Goal: Information Seeking & Learning: Understand process/instructions

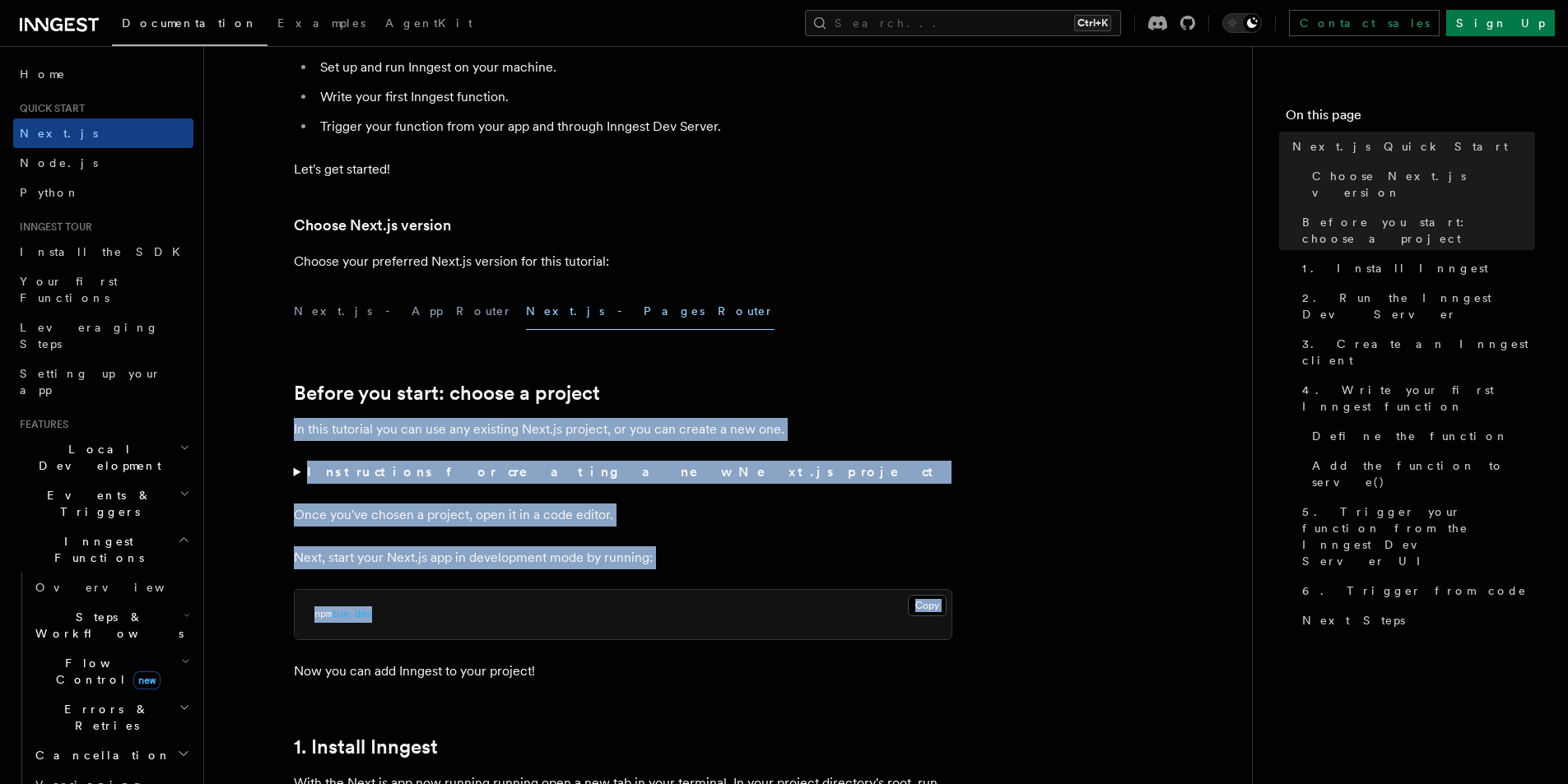
drag, startPoint x: 295, startPoint y: 407, endPoint x: 675, endPoint y: 634, distance: 442.6
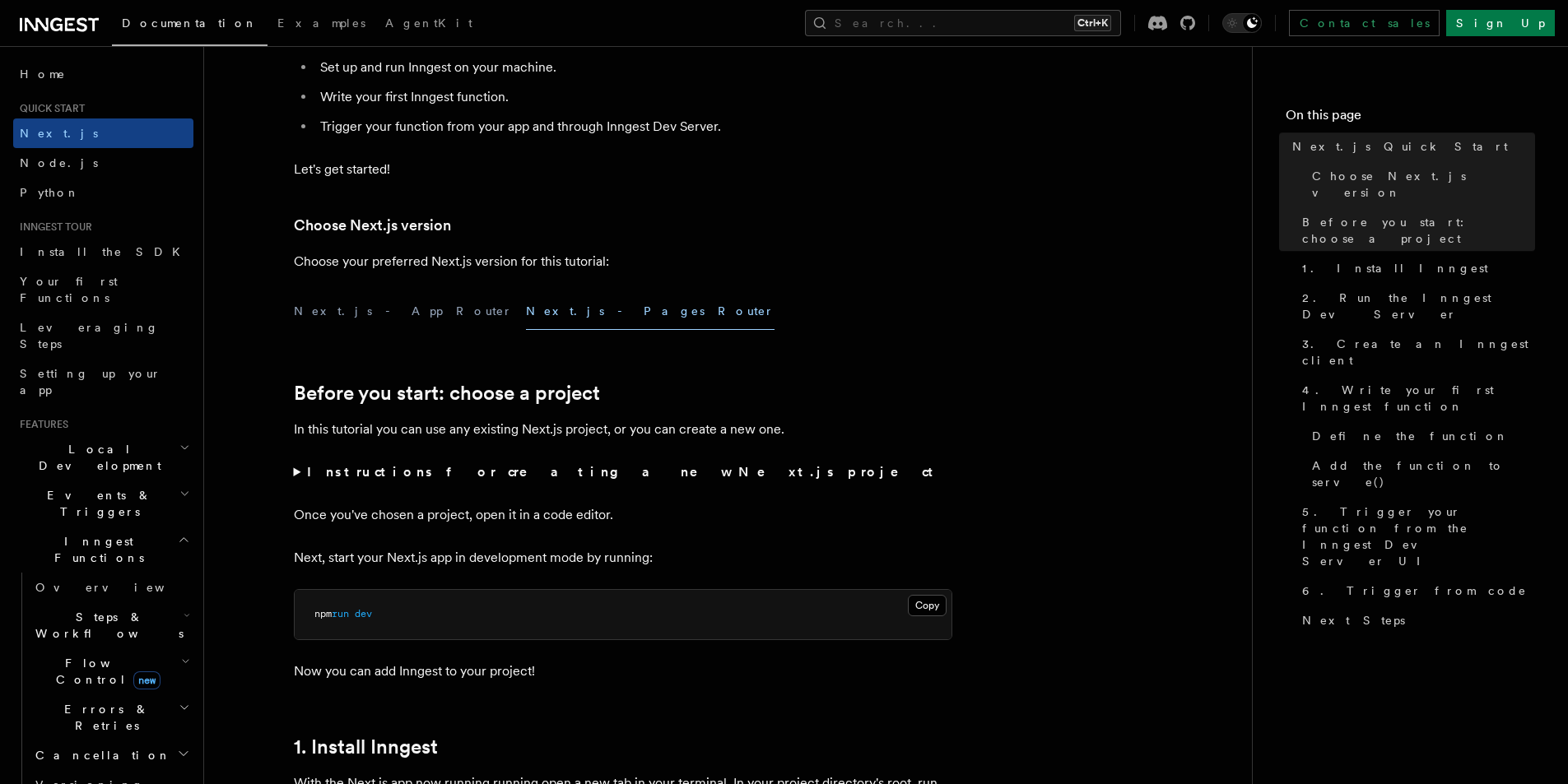
scroll to position [576, 0]
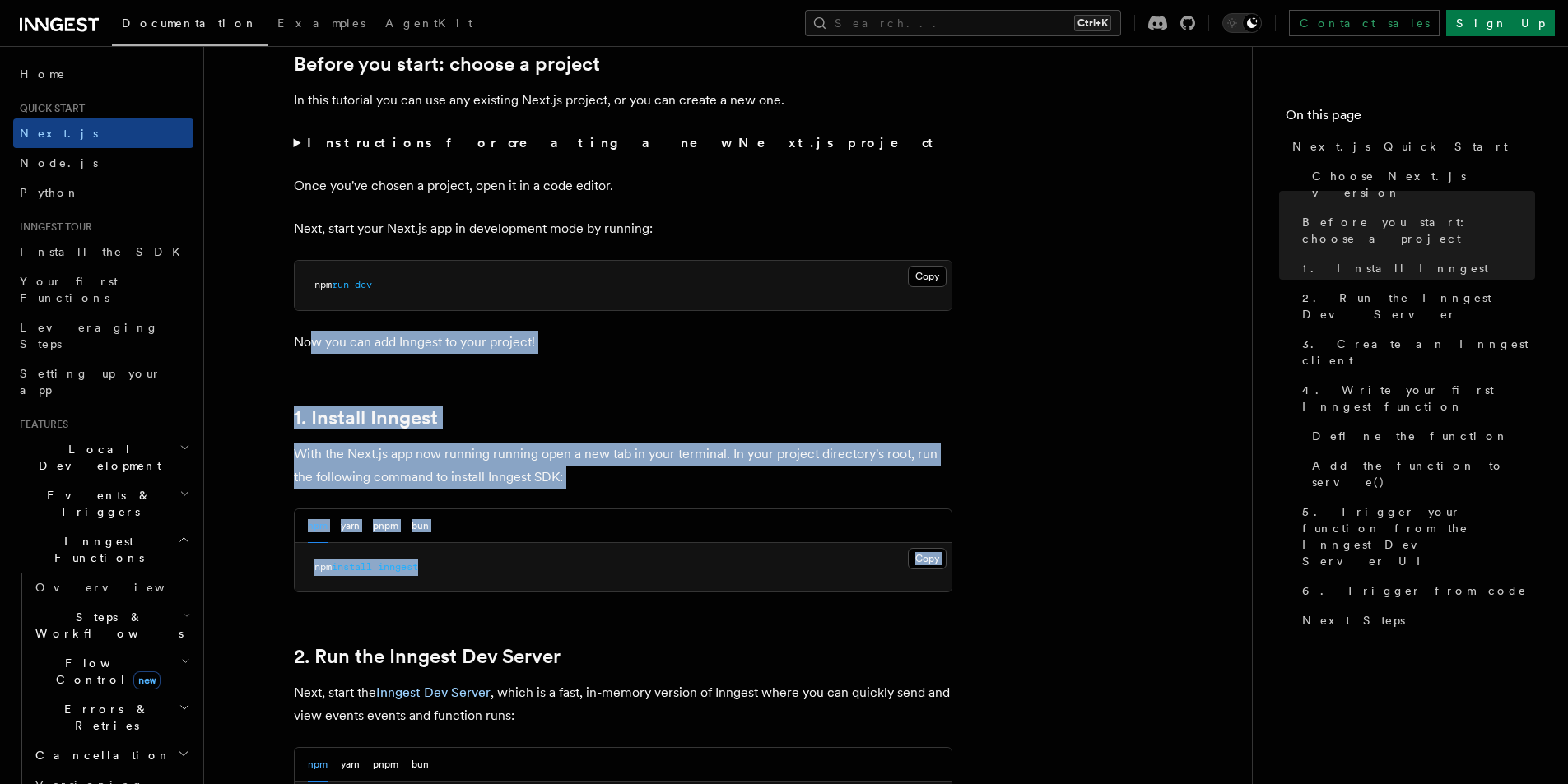
drag, startPoint x: 401, startPoint y: 396, endPoint x: 480, endPoint y: 586, distance: 205.8
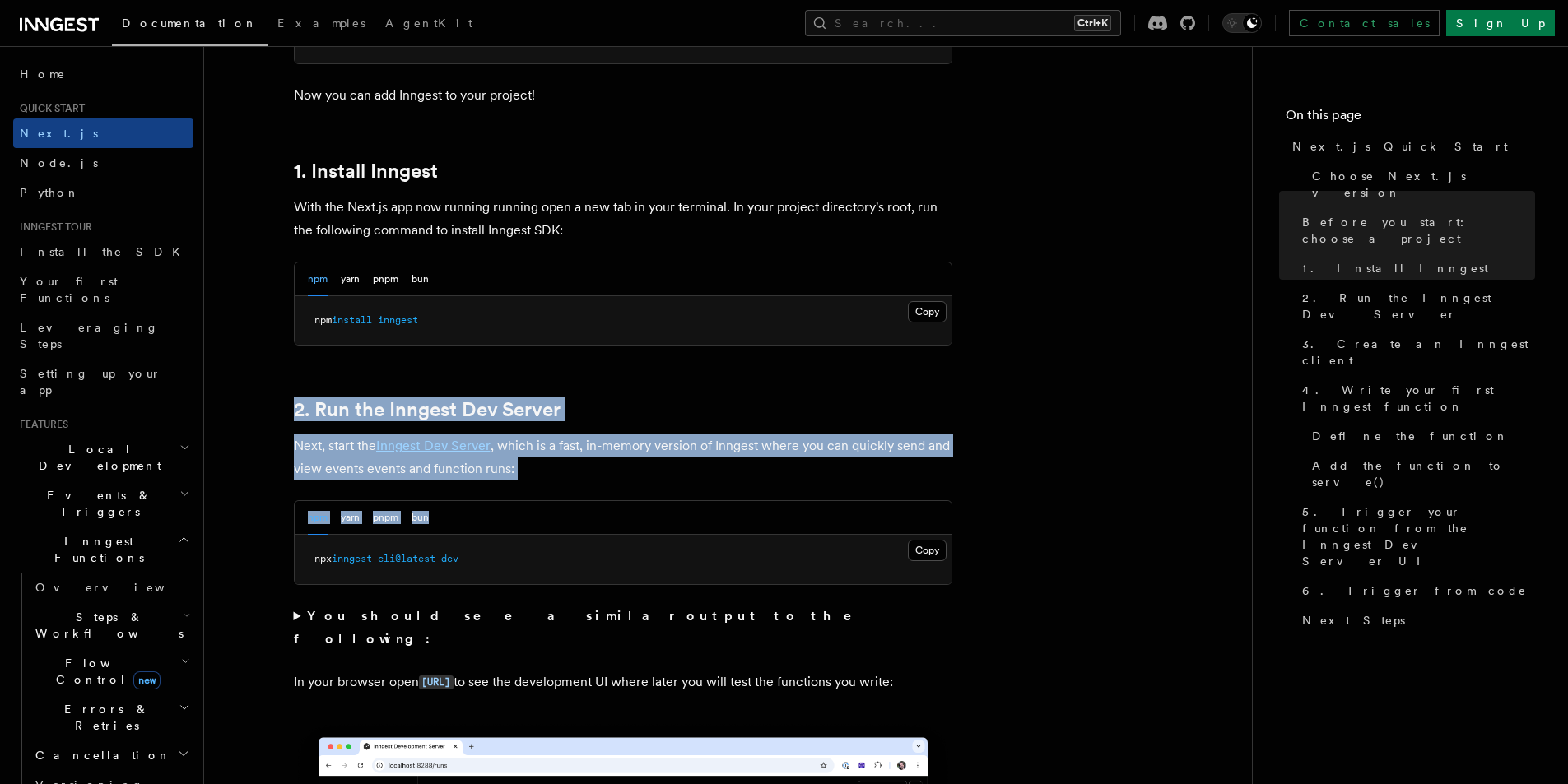
drag, startPoint x: 294, startPoint y: 392, endPoint x: 591, endPoint y: 539, distance: 331.4
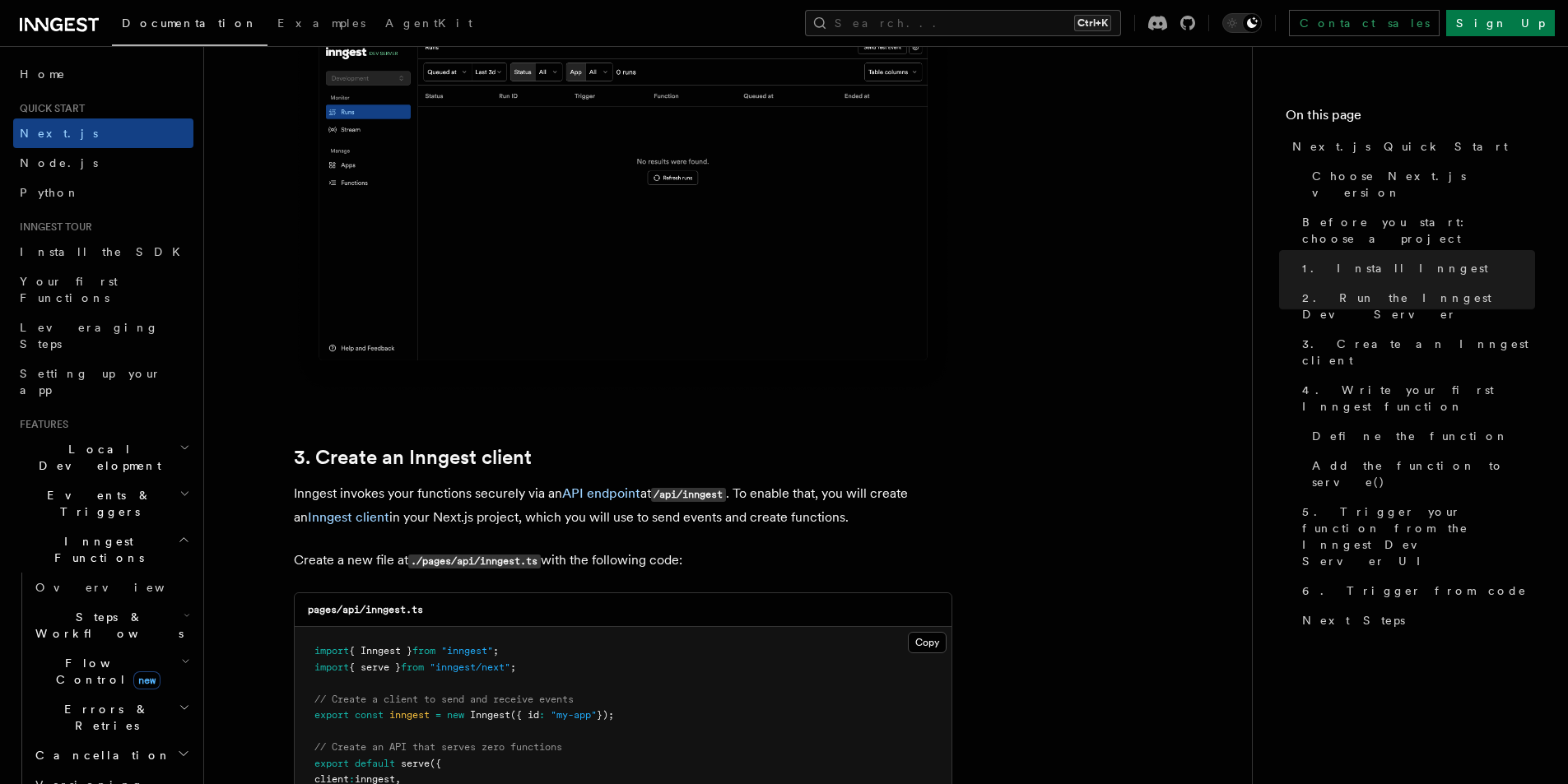
scroll to position [1810, 0]
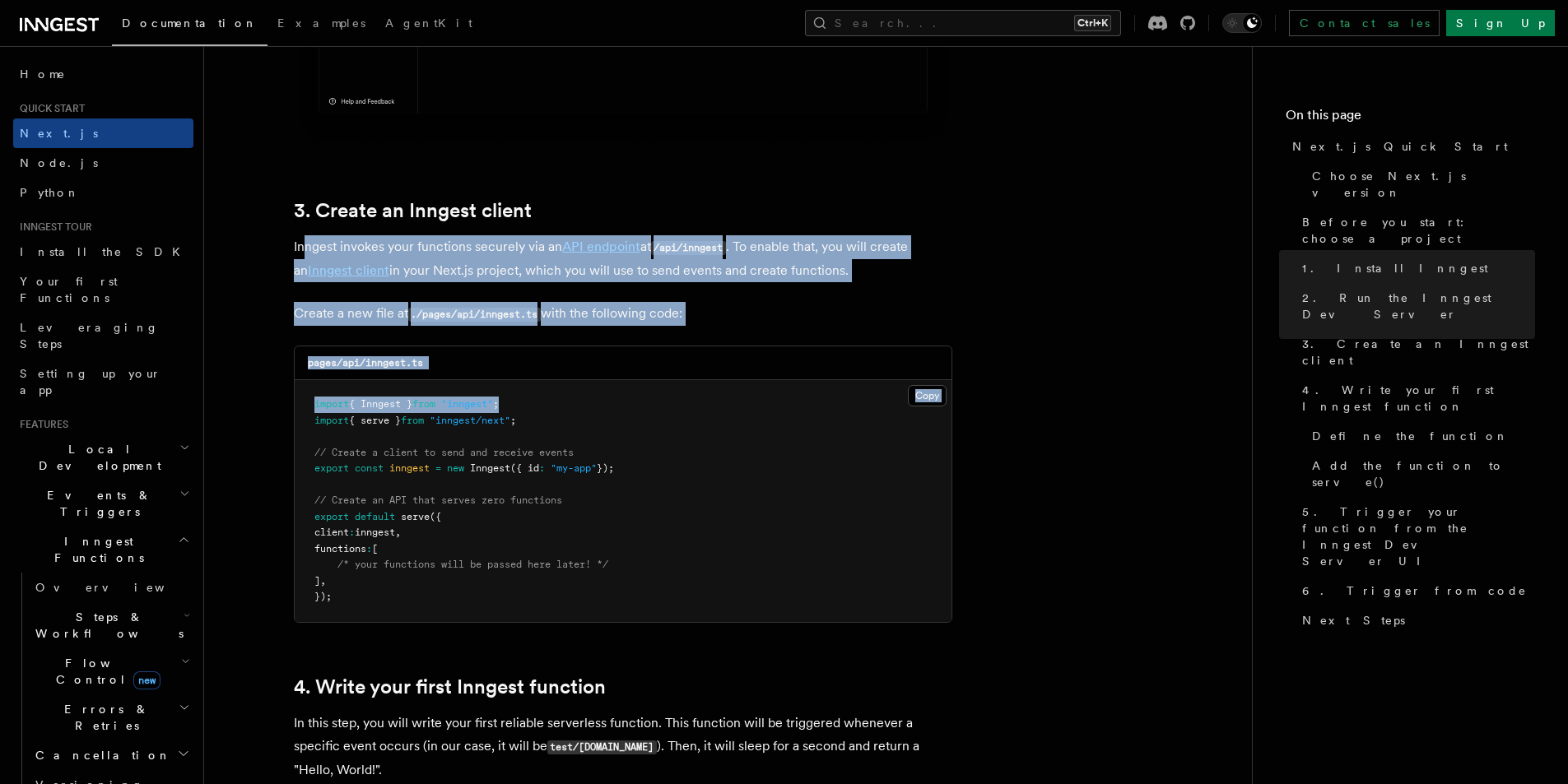
drag, startPoint x: 304, startPoint y: 238, endPoint x: 551, endPoint y: 421, distance: 307.4
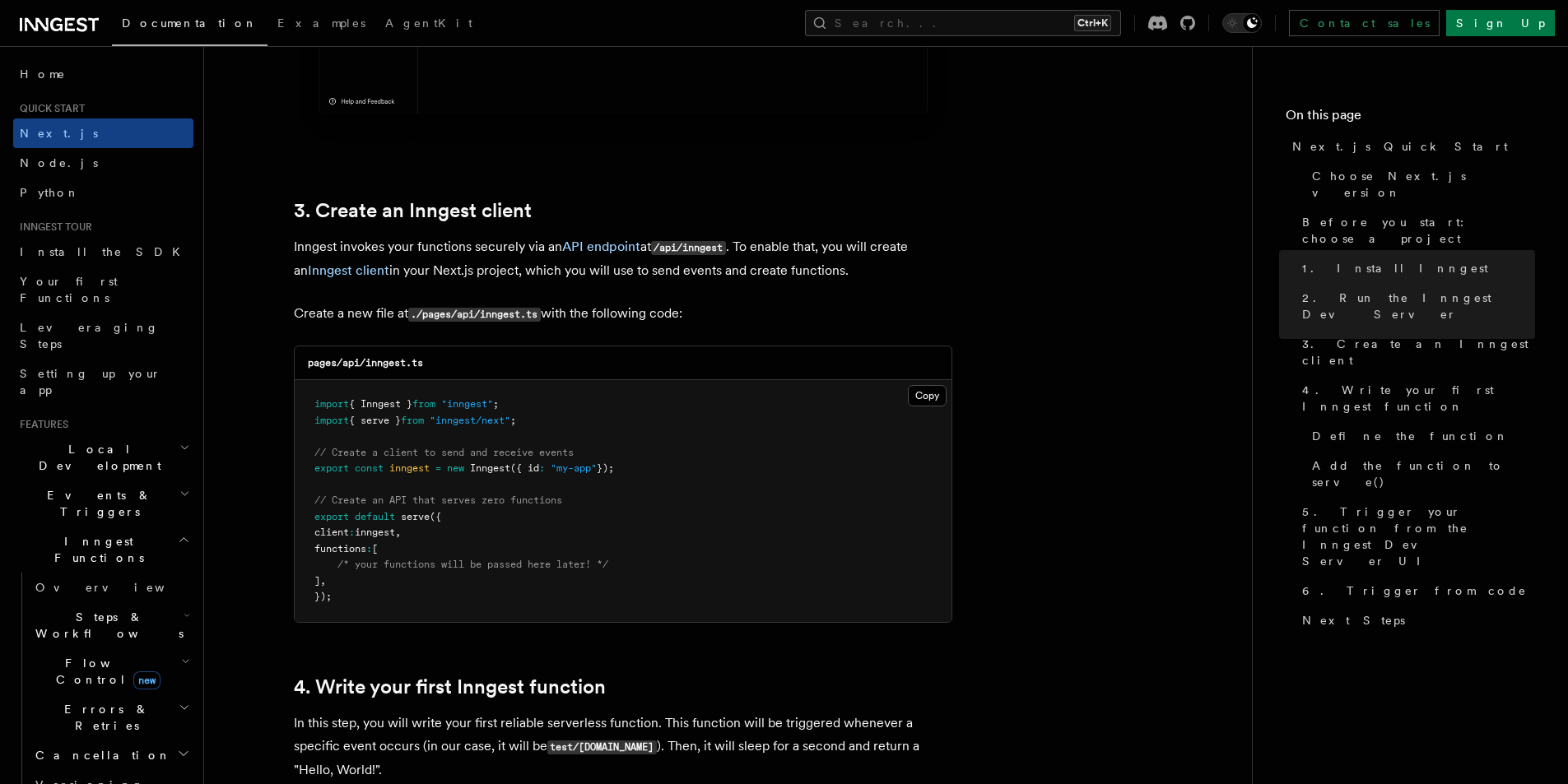
click at [623, 491] on pre "import { Inngest } from "inngest" ; import { serve } from "inngest/next" ; // C…" at bounding box center [623, 501] width 657 height 242
drag, startPoint x: 360, startPoint y: 405, endPoint x: 468, endPoint y: 477, distance: 129.8
click at [461, 417] on code "import { Inngest } from "inngest" ; import { serve } from "inngest/next" ; // C…" at bounding box center [464, 500] width 300 height 204
click at [473, 503] on pre "import { Inngest } from "inngest" ; import { serve } from "inngest/next" ; // C…" at bounding box center [623, 501] width 657 height 242
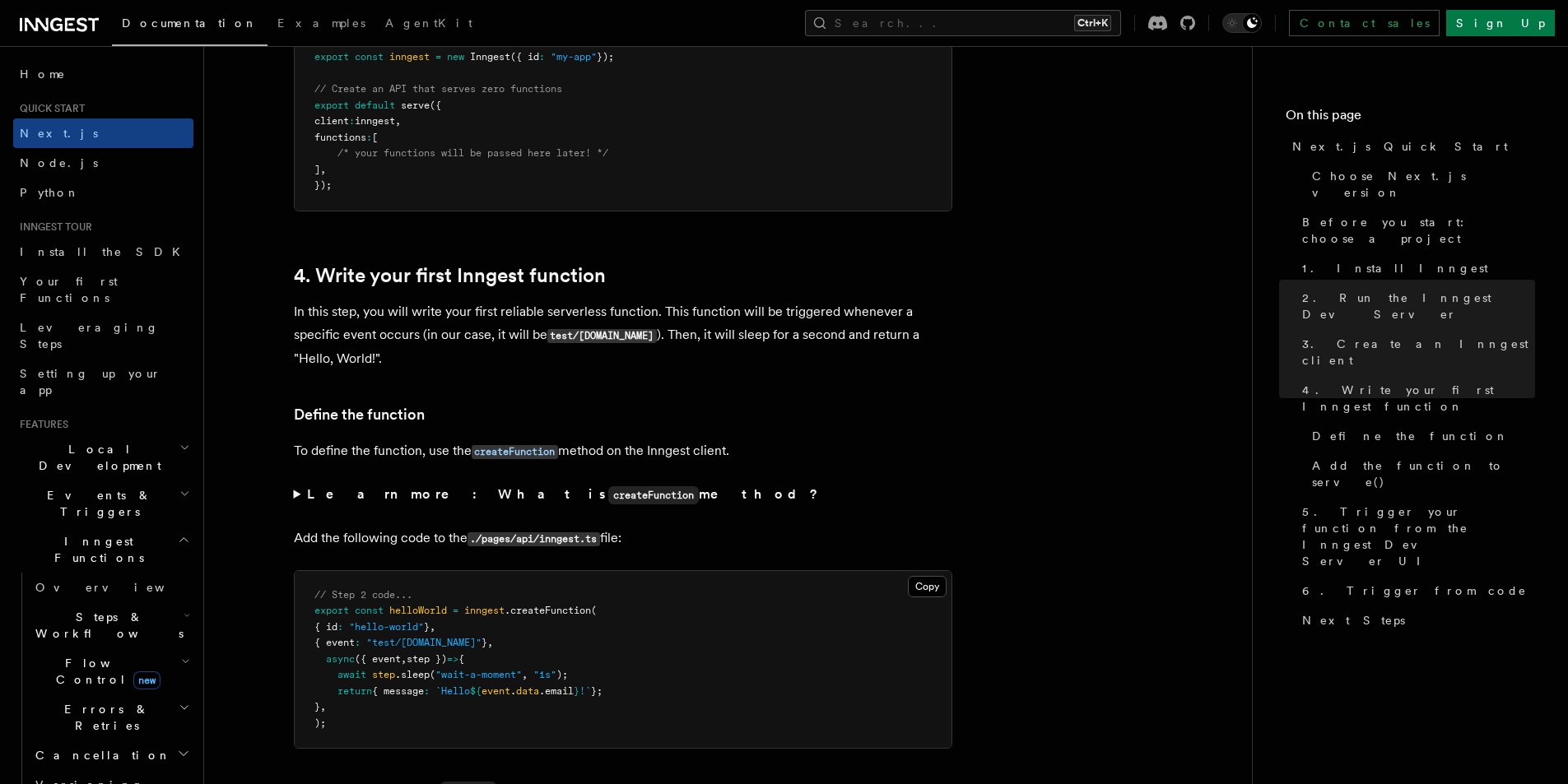
drag, startPoint x: 471, startPoint y: 422, endPoint x: 482, endPoint y: 418, distance: 11.7
click at [473, 439] on p "To define the function, use the createFunction method on the Inngest client." at bounding box center [623, 451] width 659 height 24
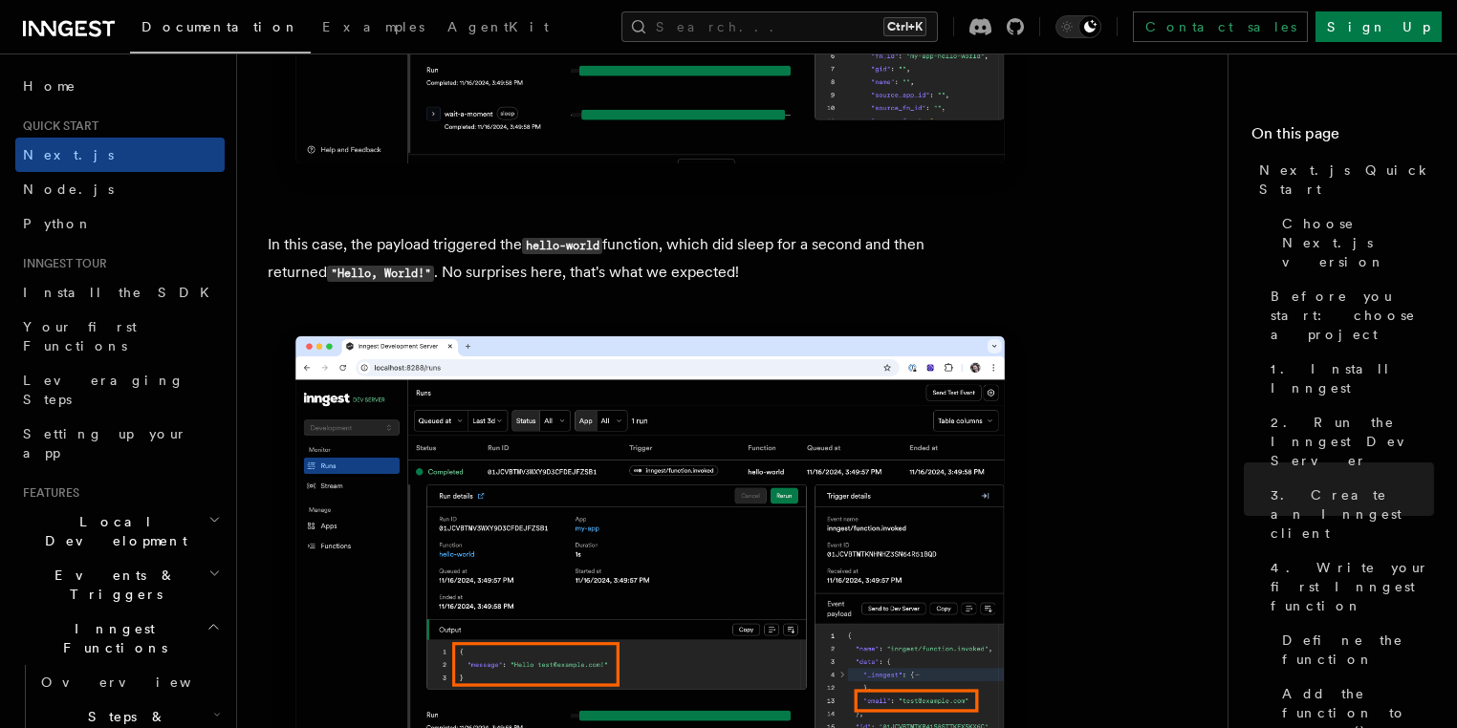
scroll to position [7303, 0]
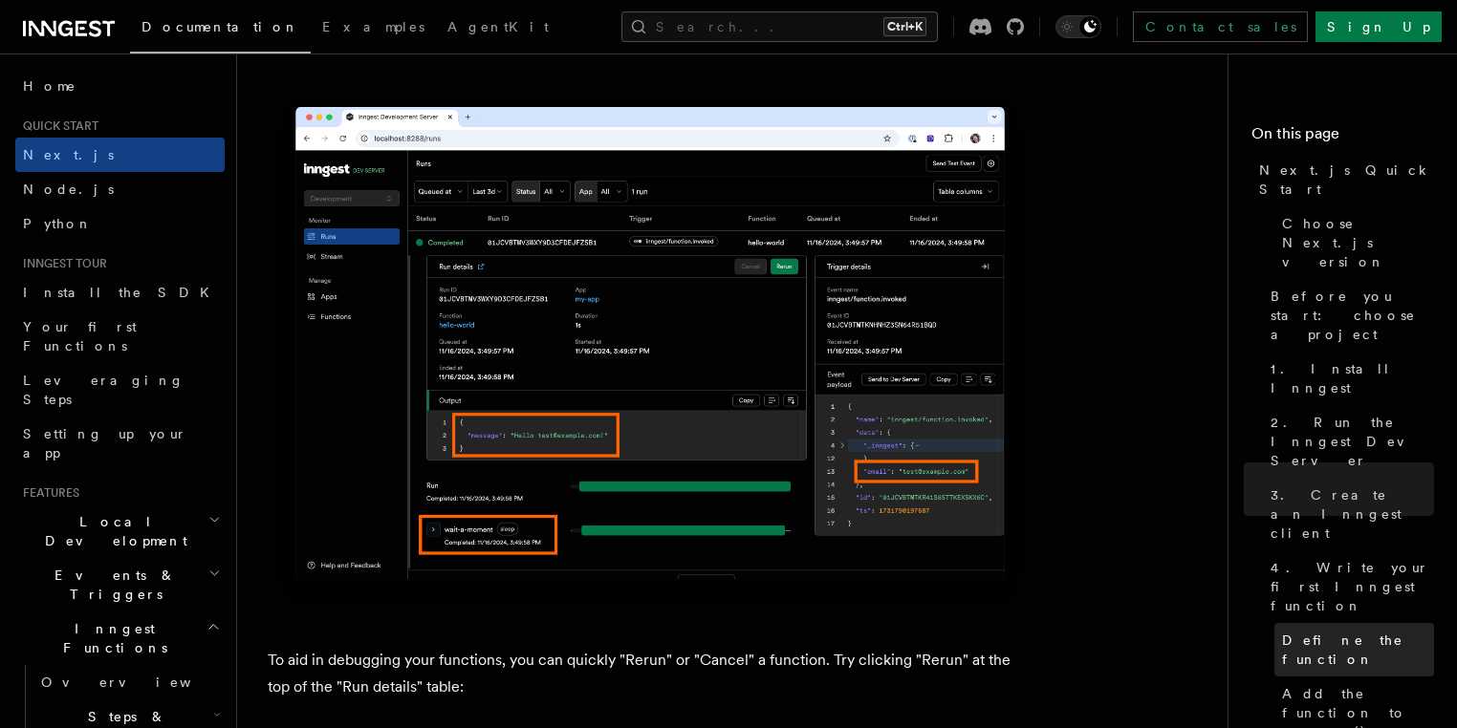
click at [1282, 631] on span "Define the function" at bounding box center [1358, 650] width 152 height 38
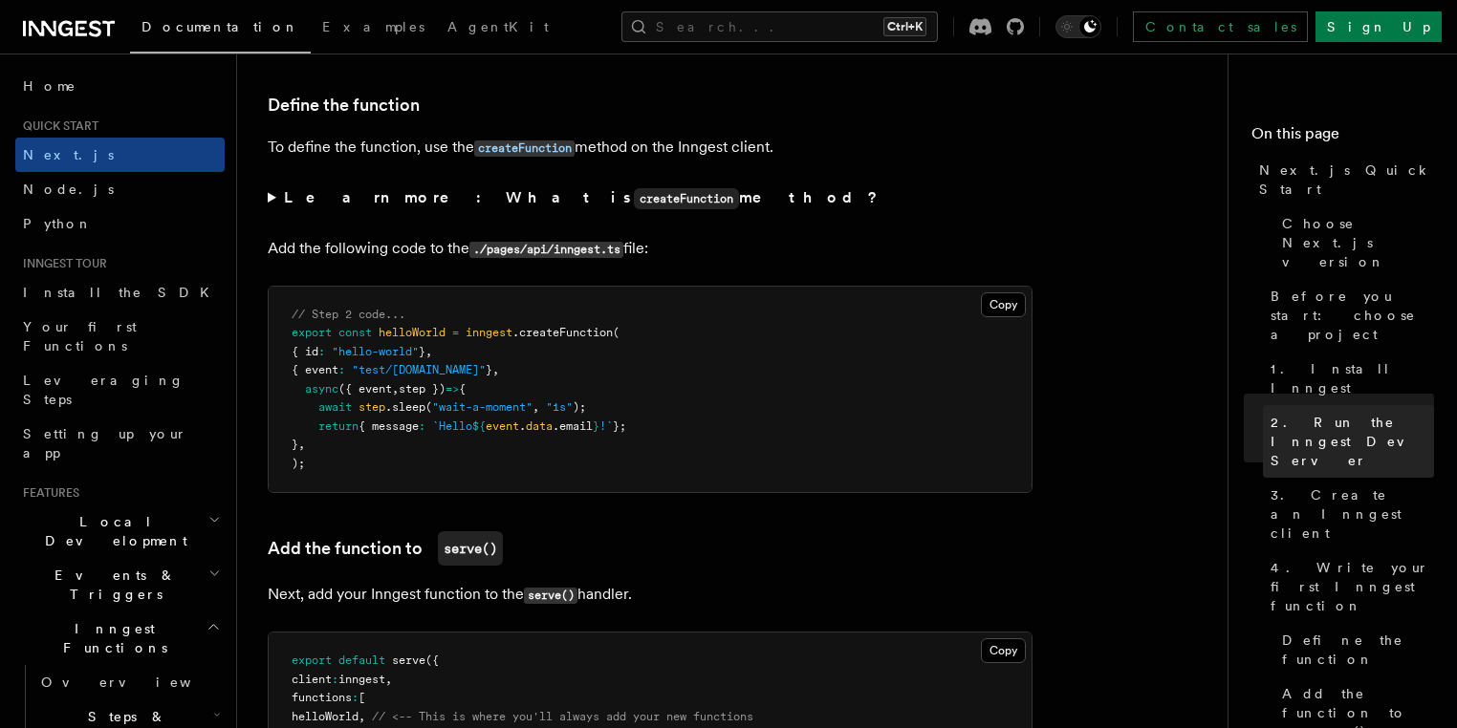
click at [1270, 413] on span "2. Run the Inngest Dev Server" at bounding box center [1351, 441] width 163 height 57
